Goal: Information Seeking & Learning: Learn about a topic

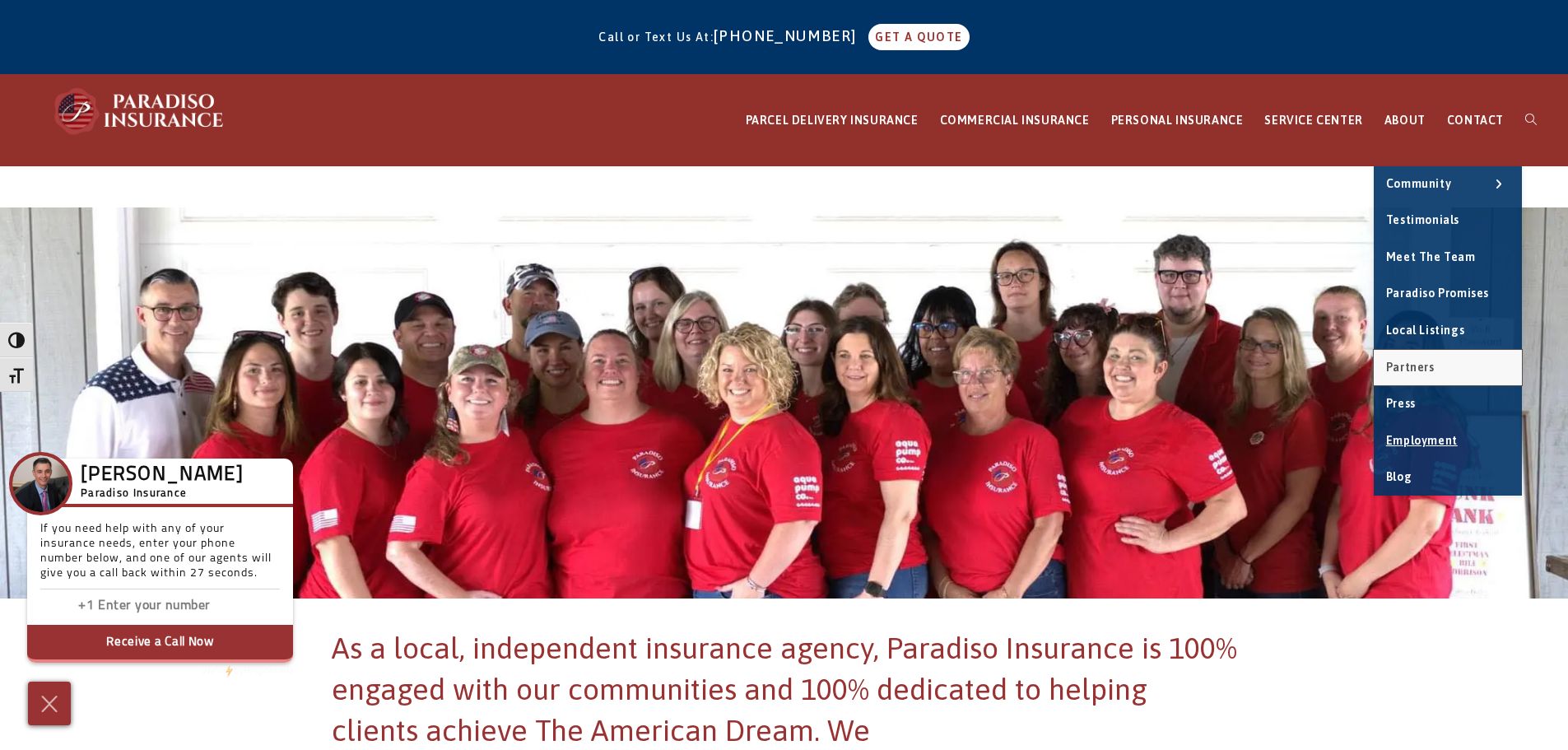
click at [1444, 372] on link "Partners" at bounding box center [1448, 368] width 148 height 37
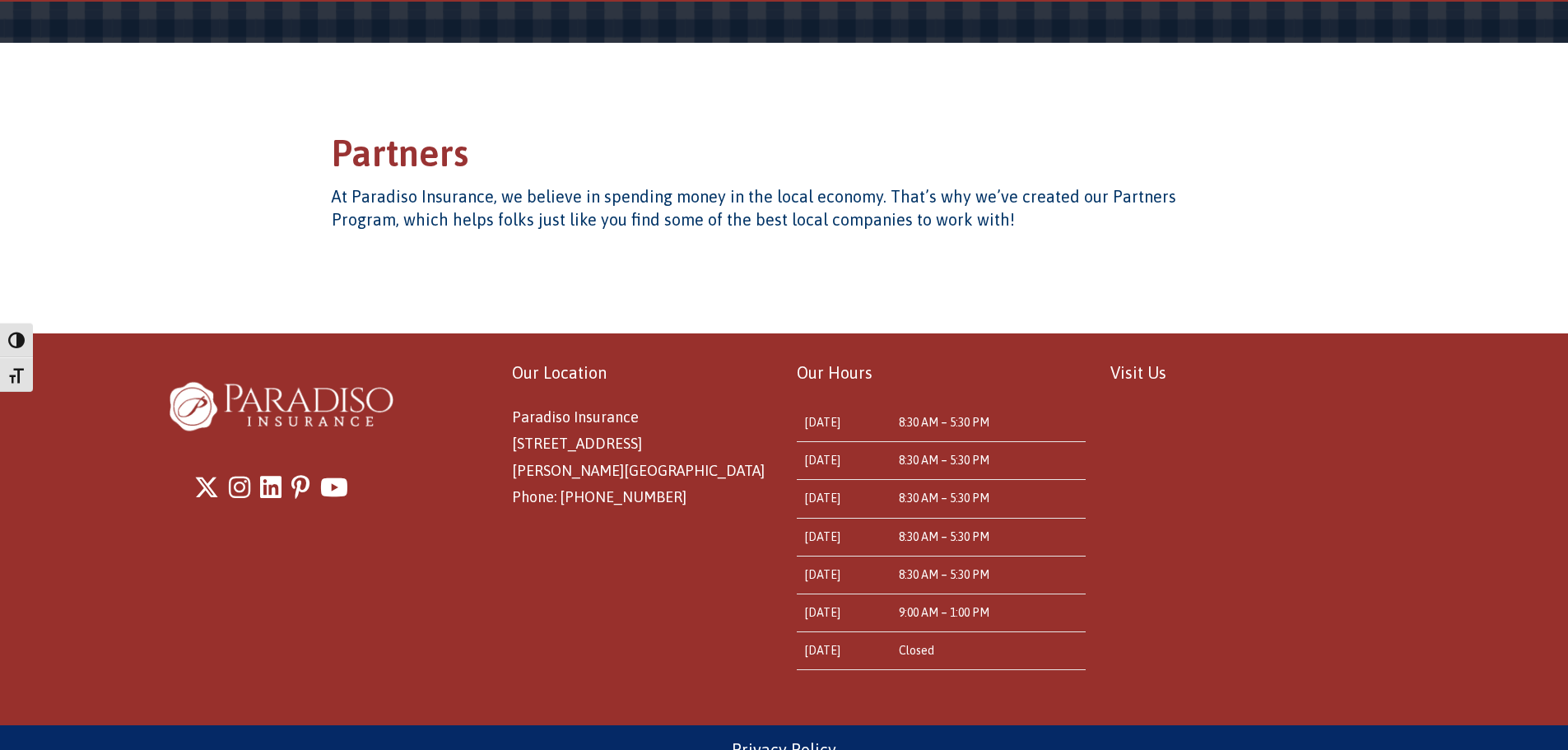
scroll to position [190, 0]
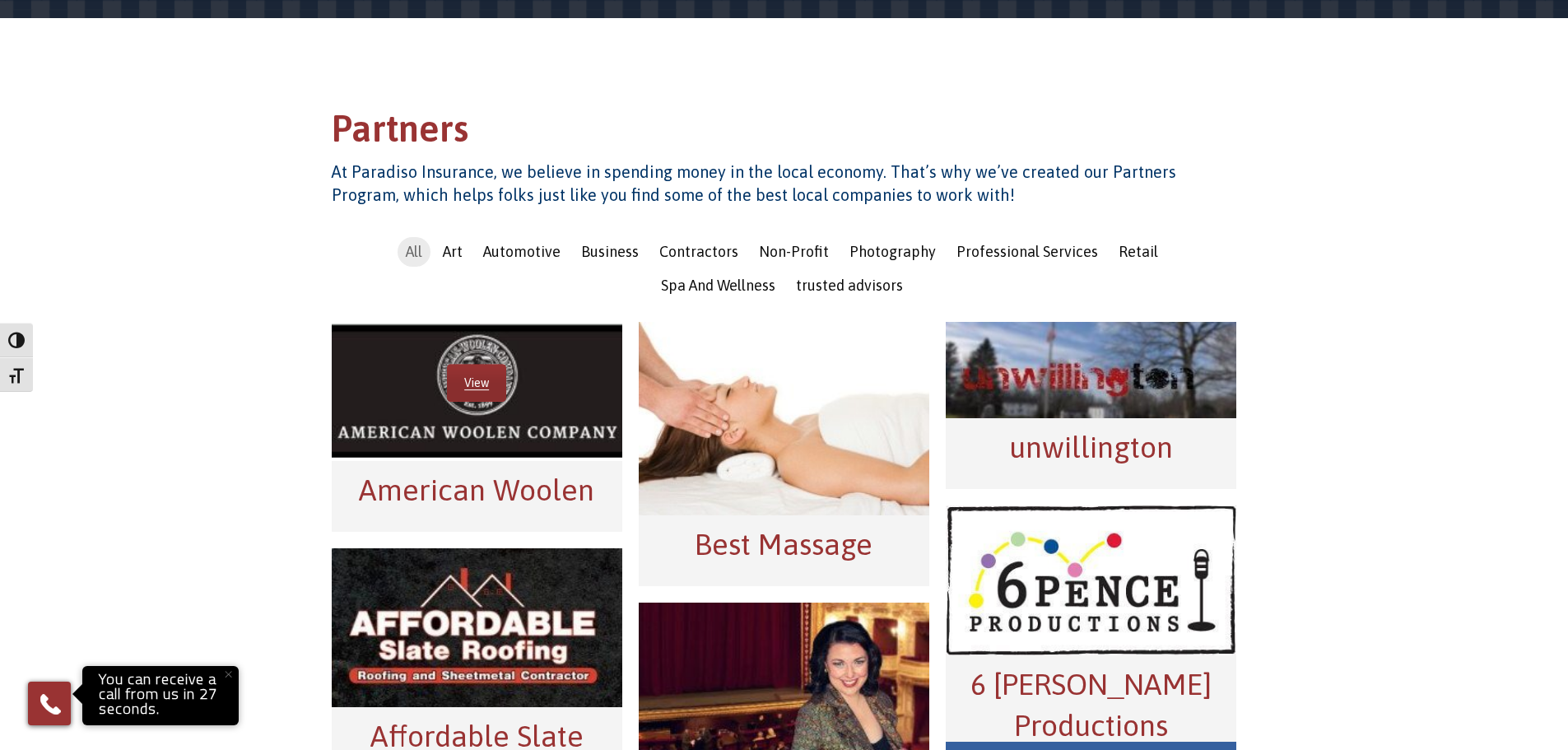
drag, startPoint x: 501, startPoint y: 405, endPoint x: 419, endPoint y: 465, distance: 101.6
click at [419, 465] on div "American Woolen" at bounding box center [477, 496] width 291 height 70
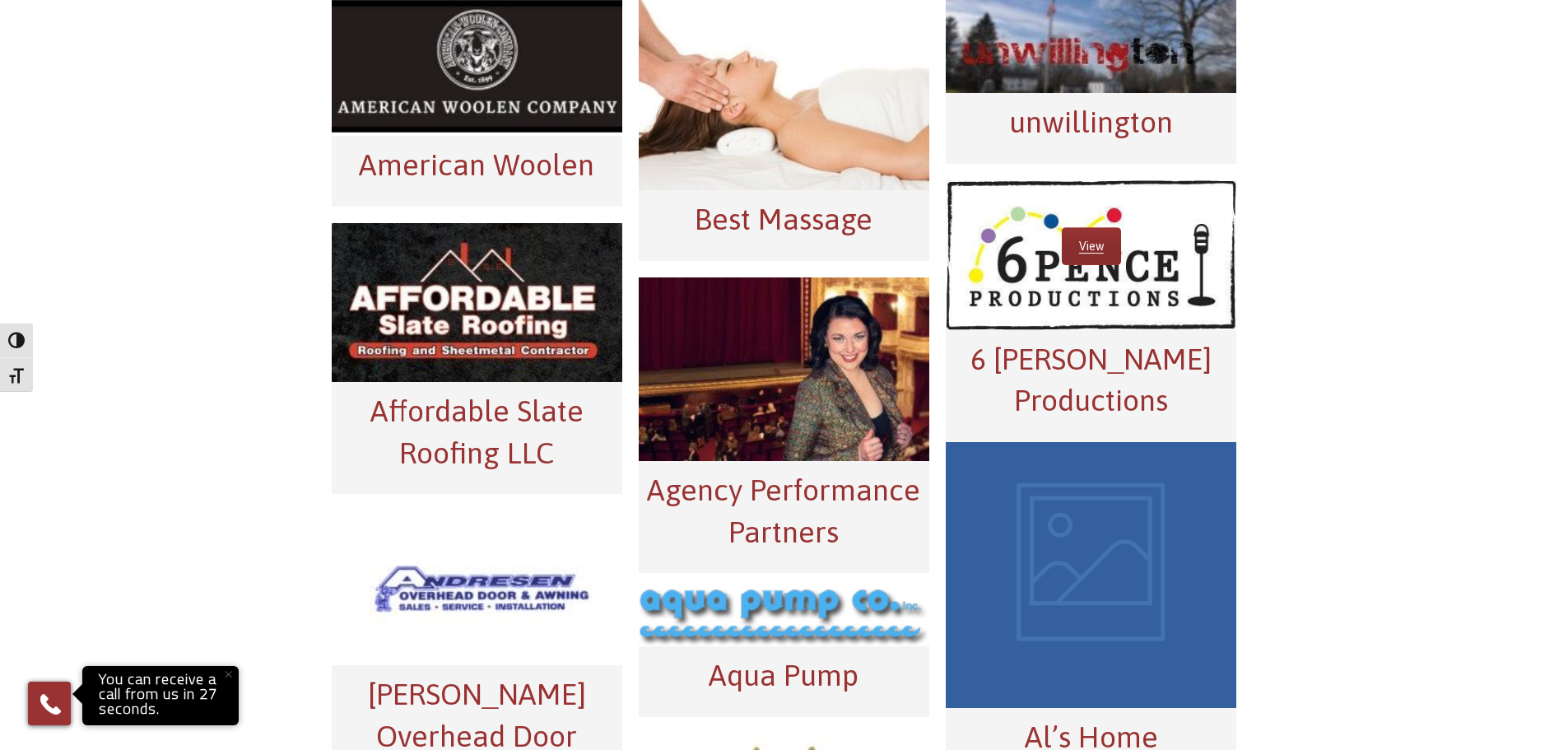
scroll to position [519, 0]
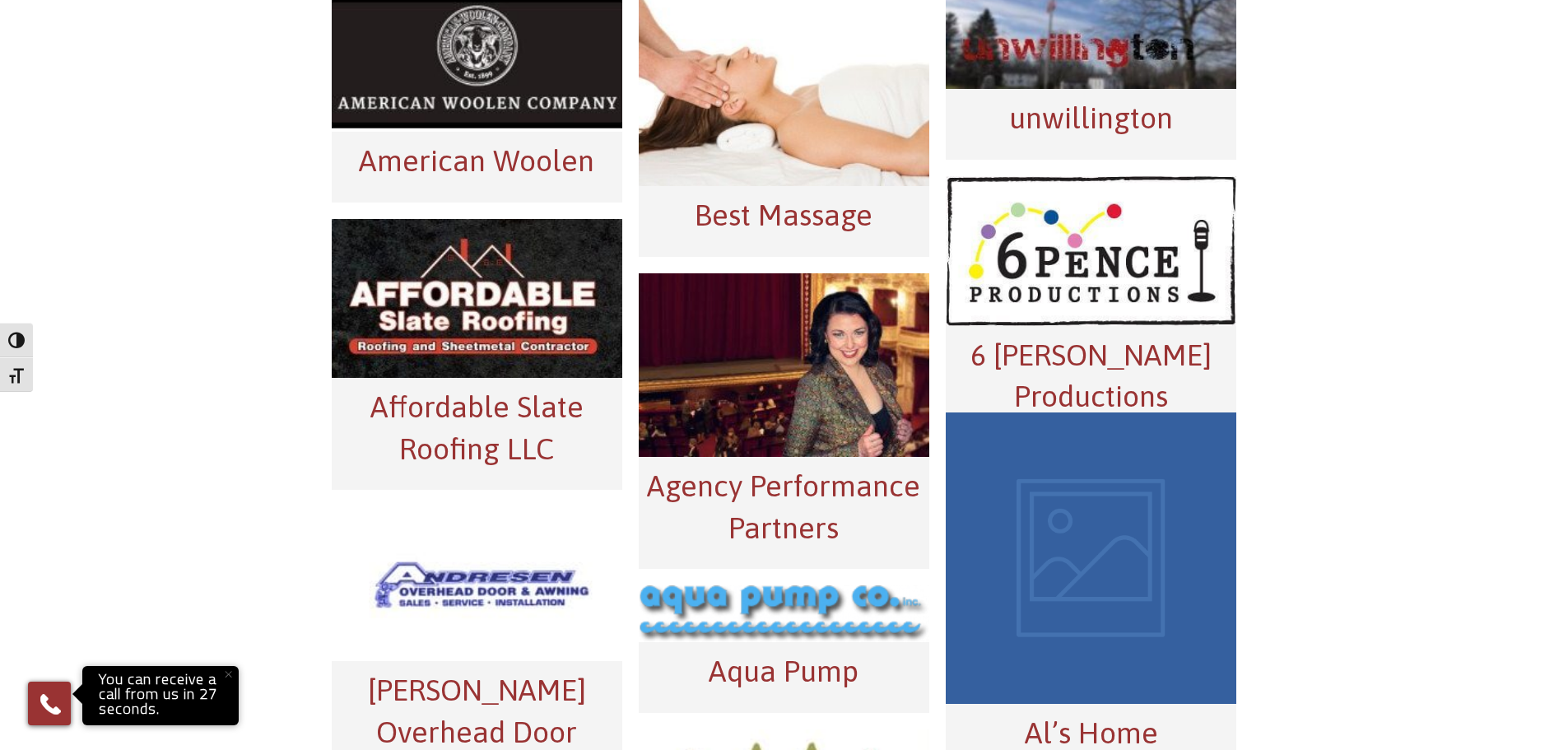
drag, startPoint x: 1317, startPoint y: 202, endPoint x: 1287, endPoint y: 203, distance: 30.0
click at [1317, 202] on main "Partners At Paradiso Insurance, we believe in spending money in the local econo…" at bounding box center [784, 352] width 1568 height 1410
click at [606, 116] on div "View" at bounding box center [477, 62] width 291 height 140
click at [469, 50] on link "View" at bounding box center [477, 54] width 59 height 38
click at [475, 292] on link "View" at bounding box center [477, 290] width 59 height 38
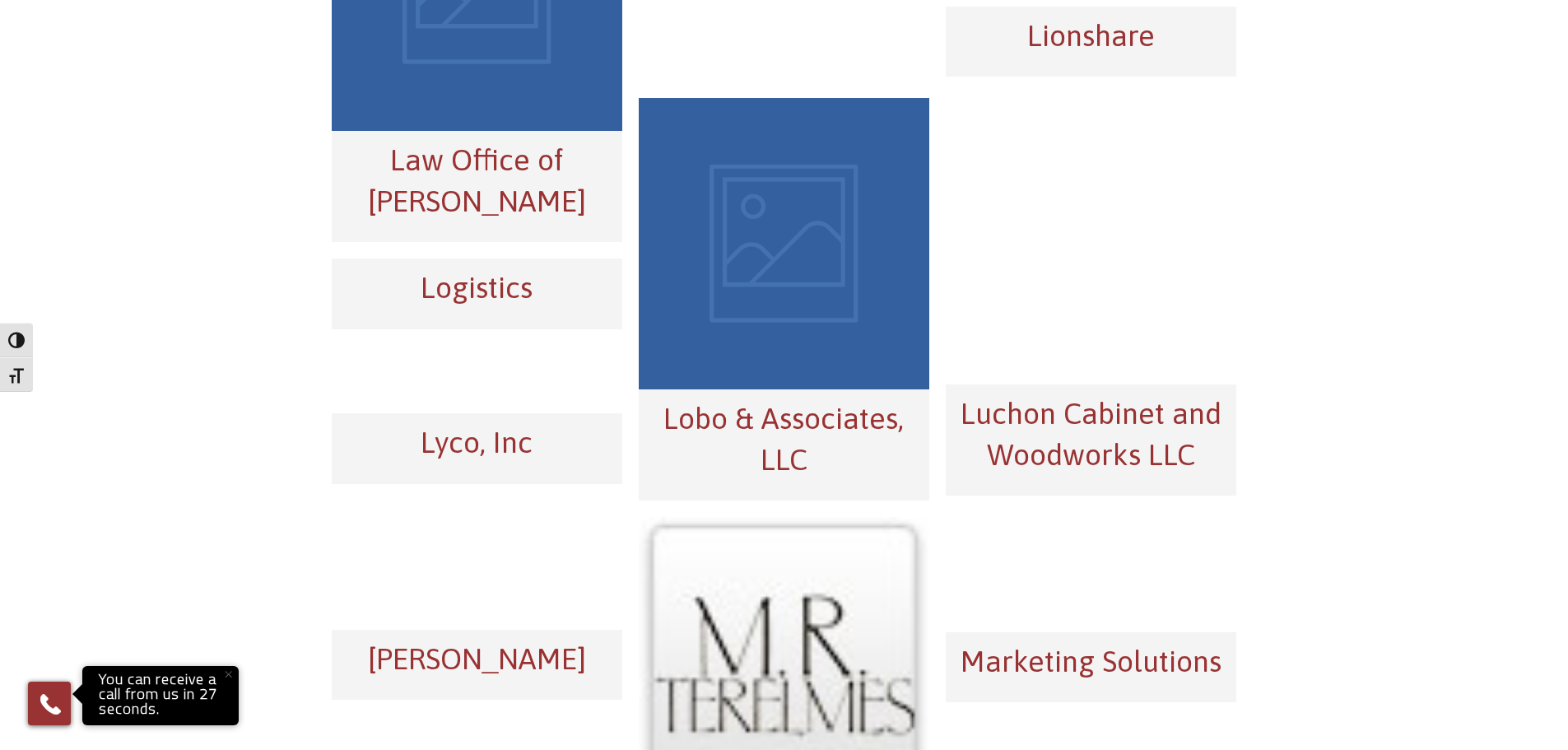
scroll to position [6856, 0]
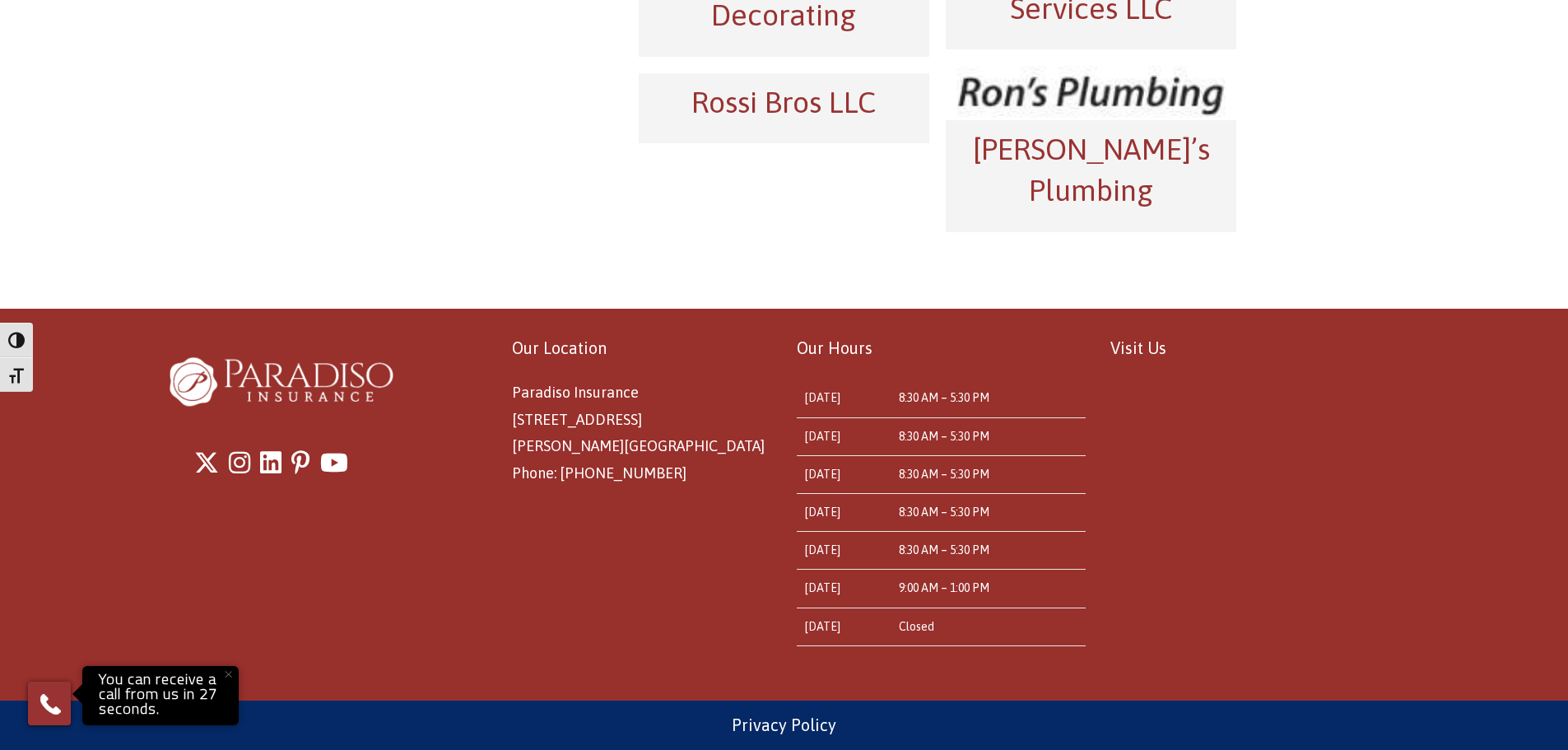
scroll to position [270, 0]
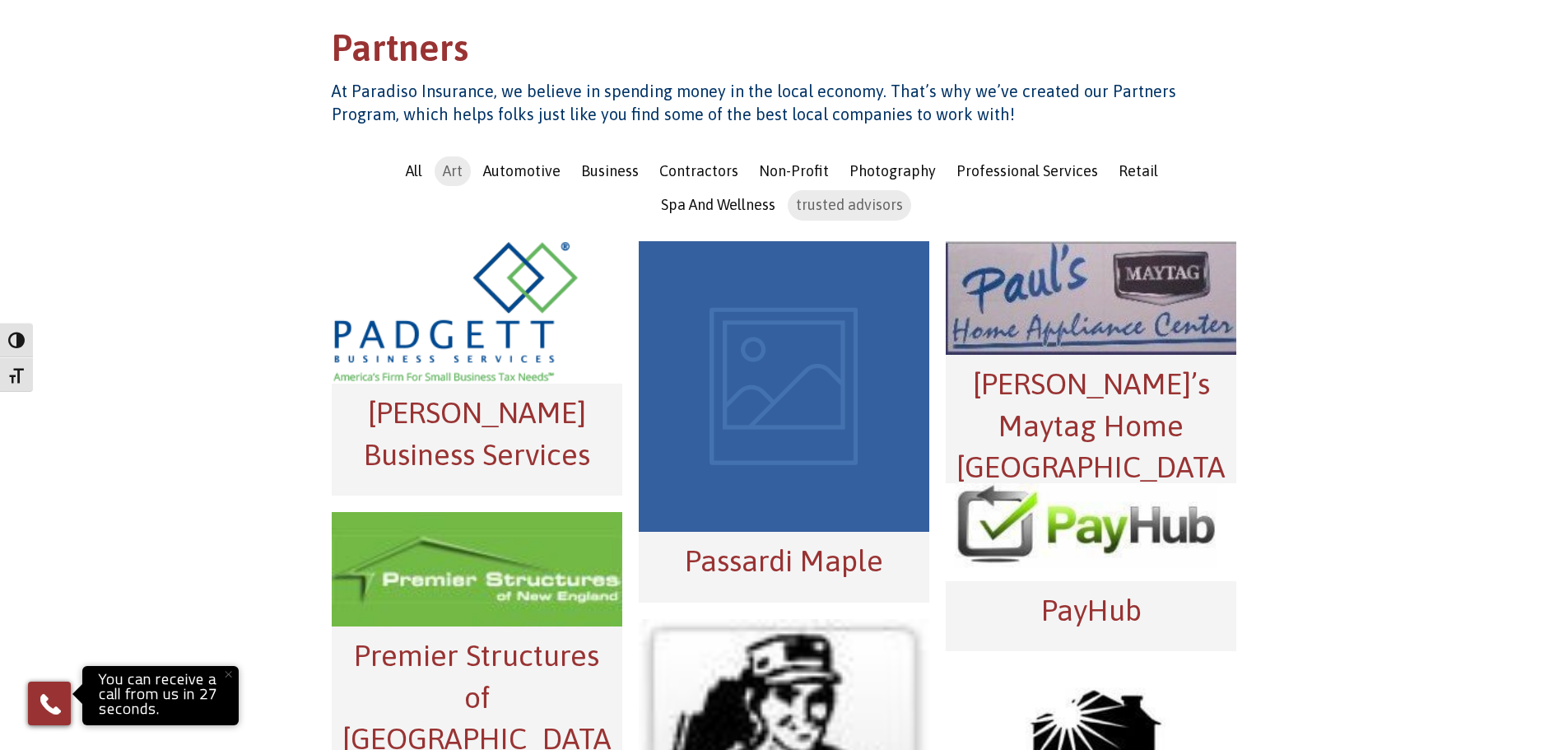
click at [822, 206] on span "trusted advisors" at bounding box center [849, 204] width 107 height 17
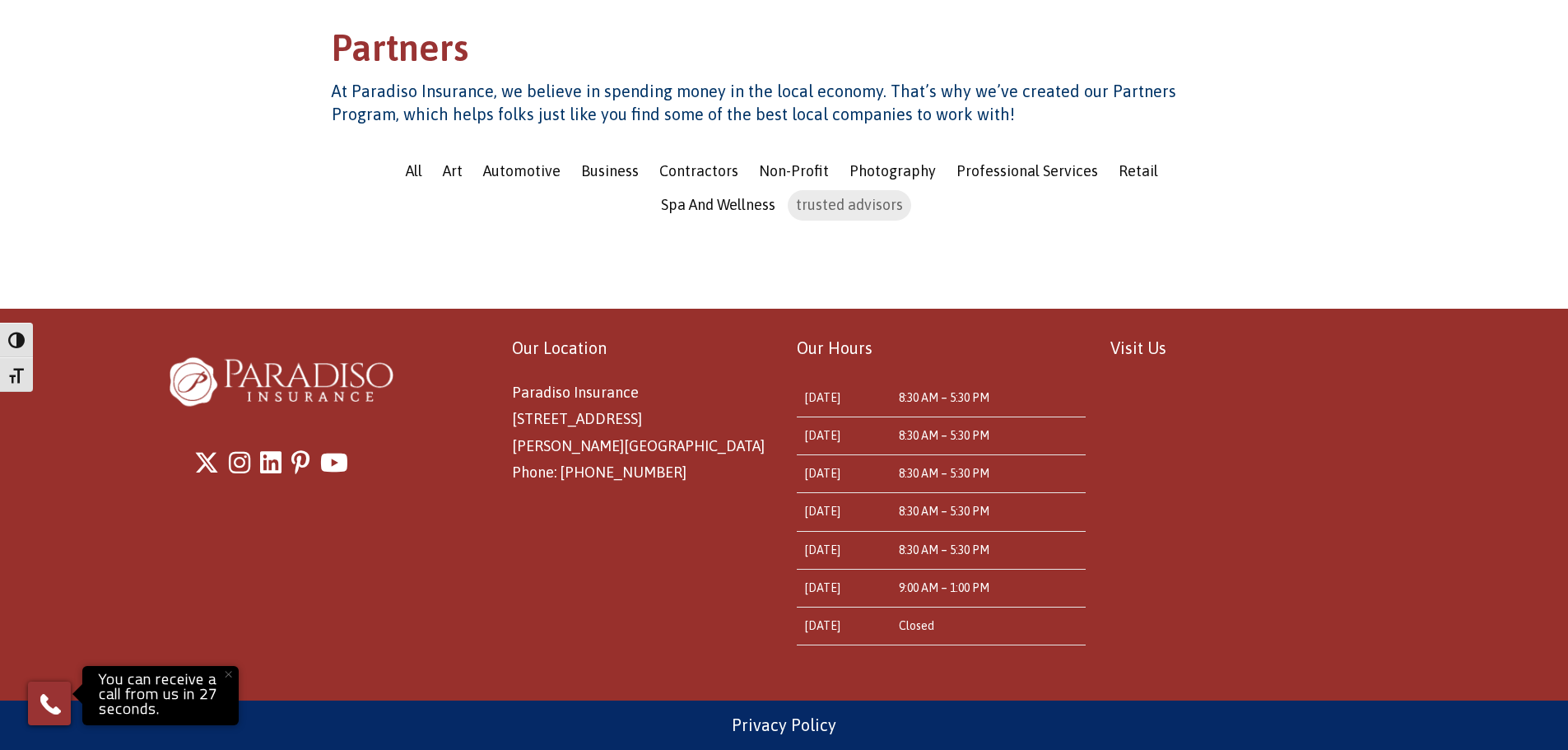
scroll to position [0, 0]
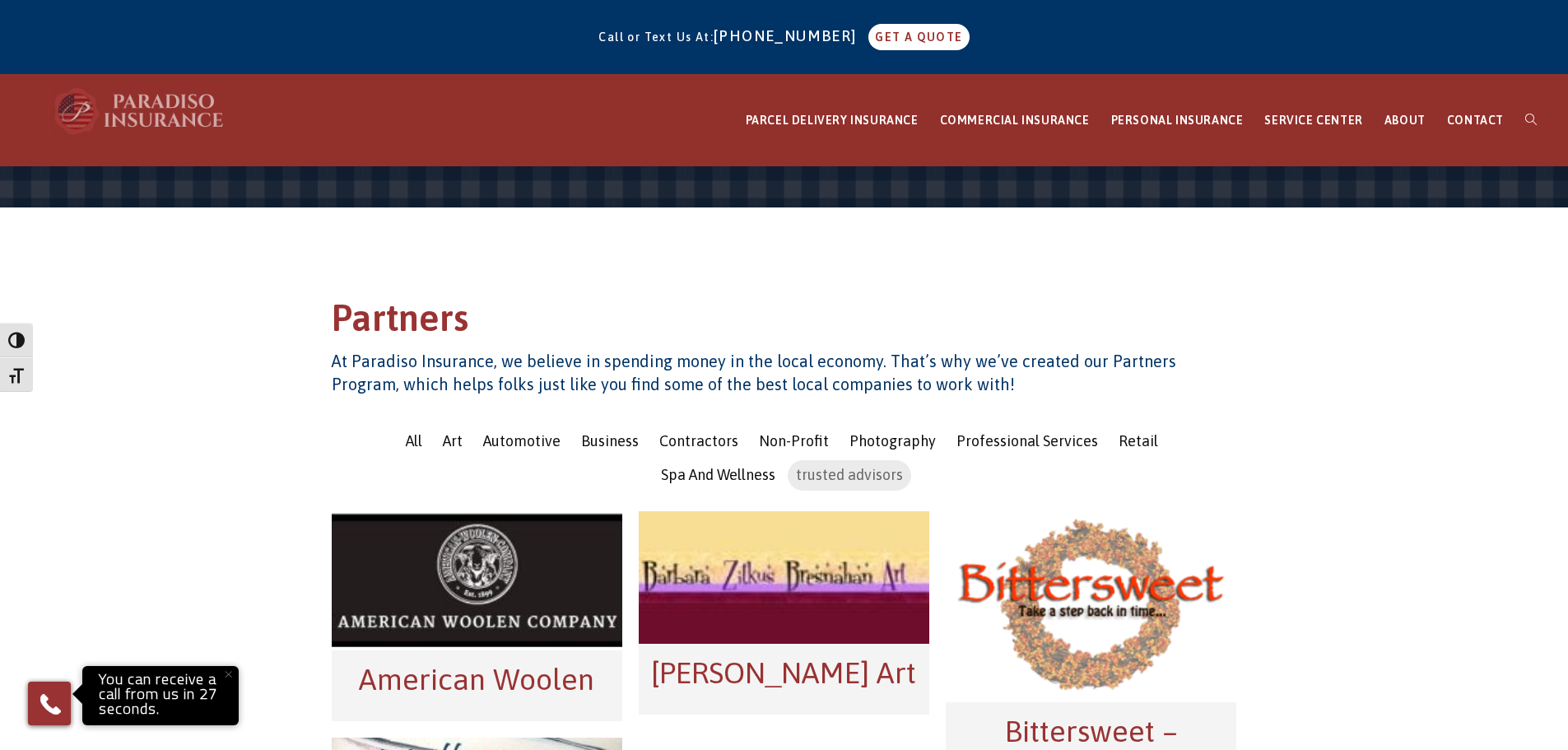
click at [155, 115] on img at bounding box center [140, 110] width 181 height 50
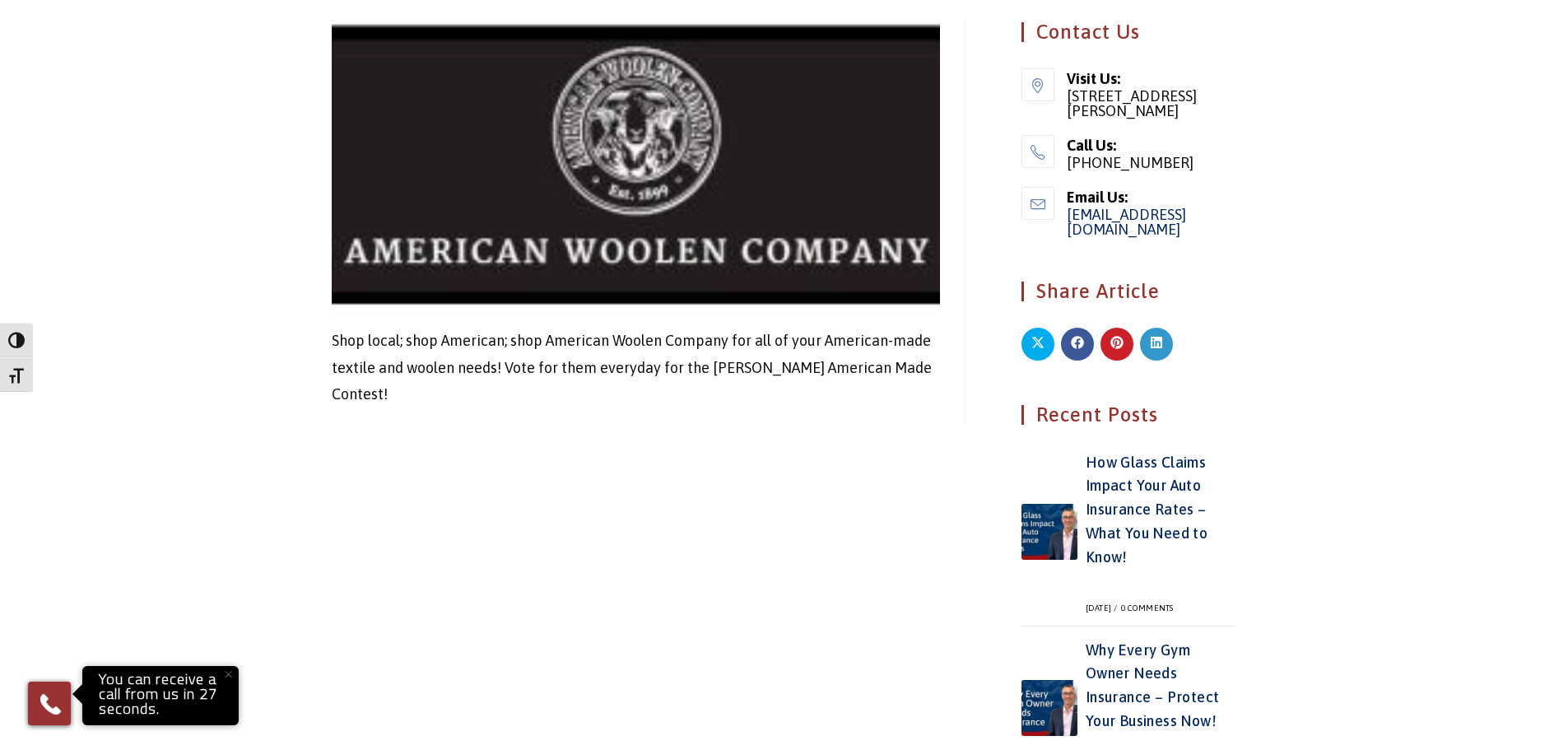
click at [702, 222] on img at bounding box center [635, 166] width 608 height 292
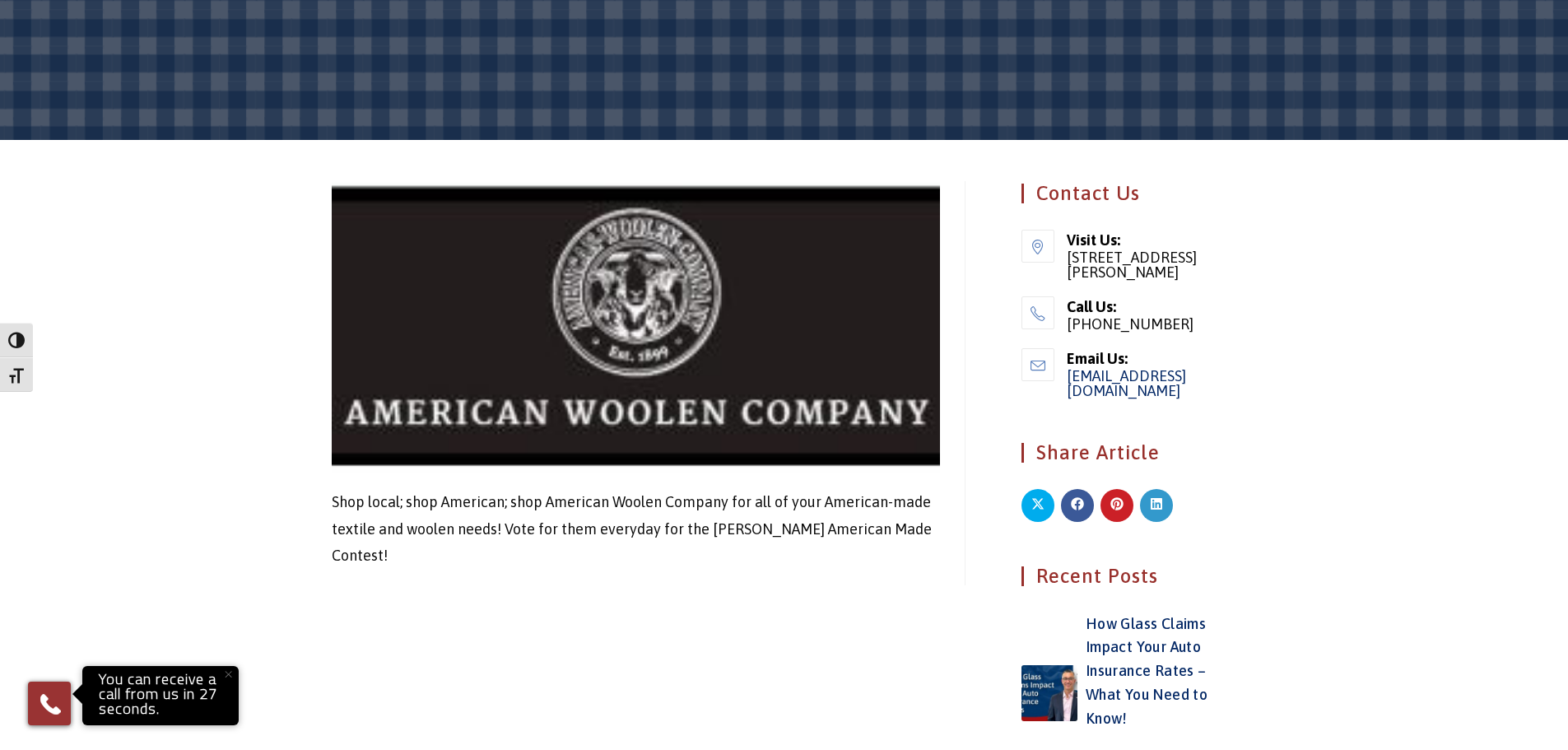
scroll to position [331, 0]
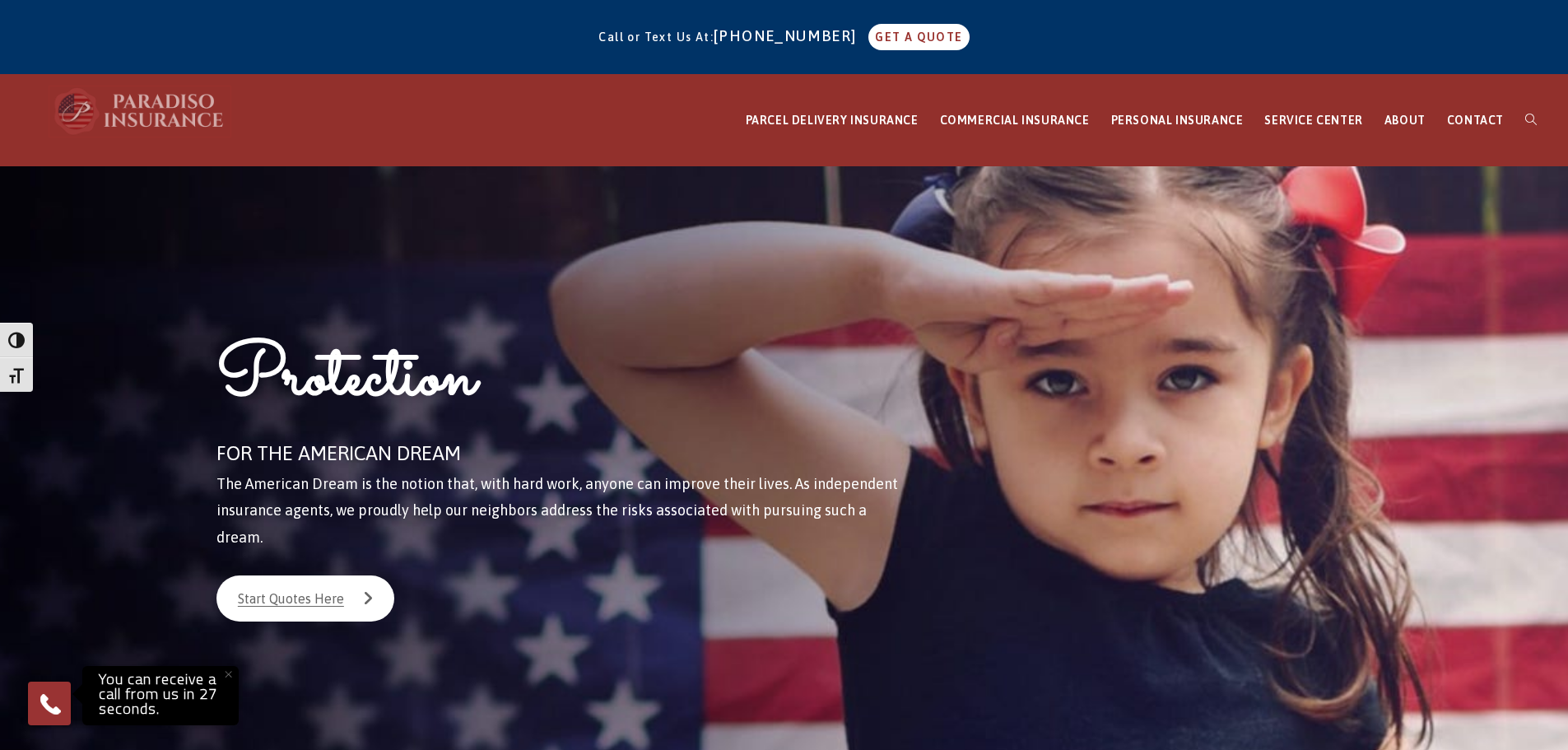
click at [71, 114] on img at bounding box center [140, 110] width 181 height 50
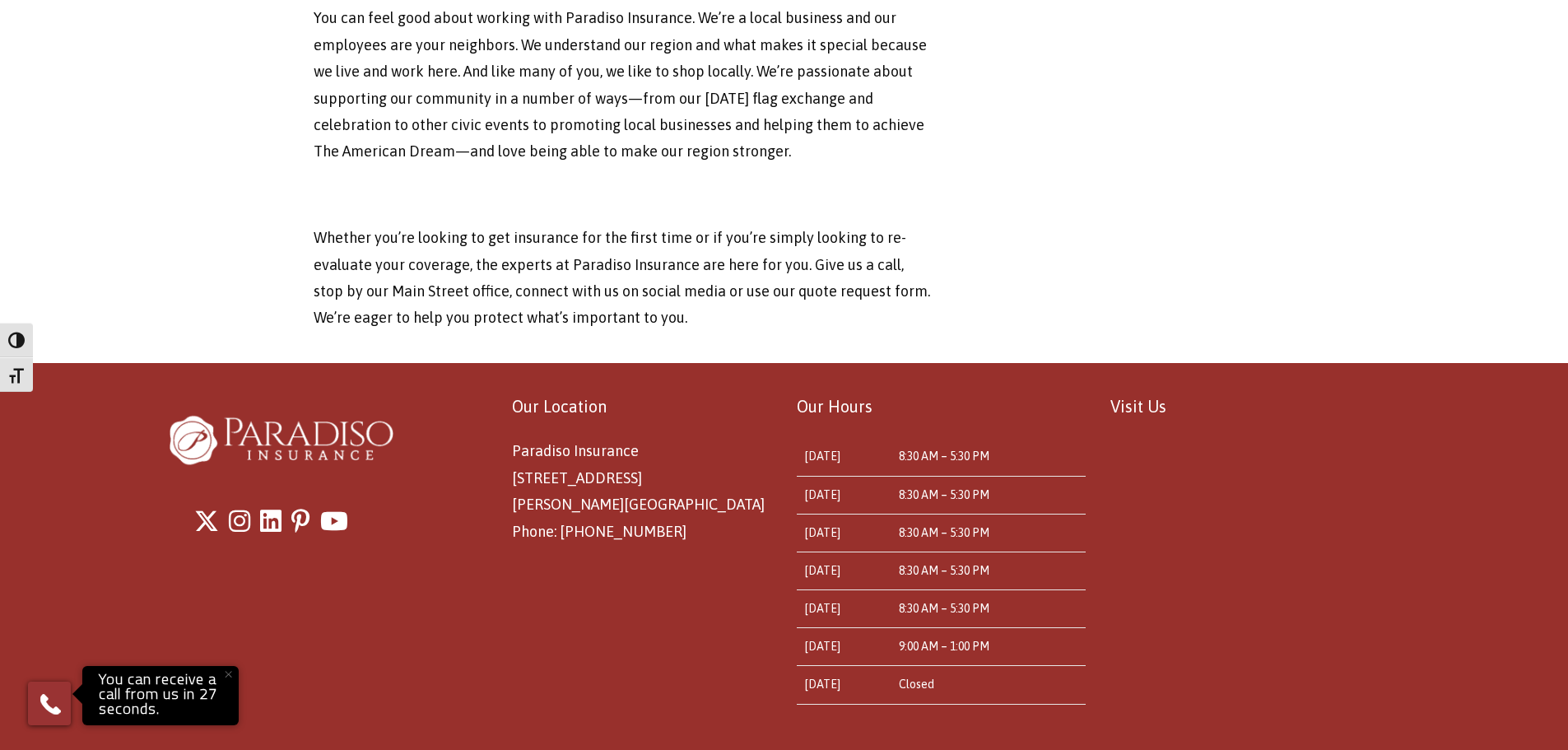
scroll to position [5447, 0]
